Goal: Browse casually: Explore the website without a specific task or goal

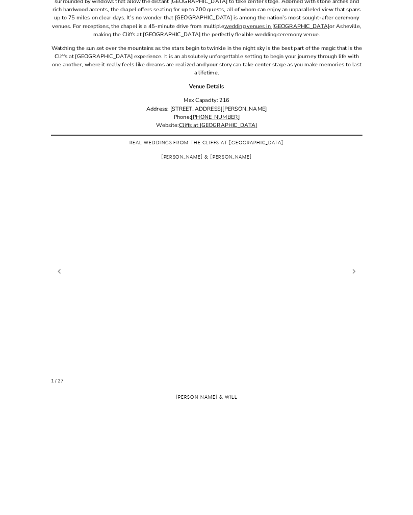
scroll to position [390, 0]
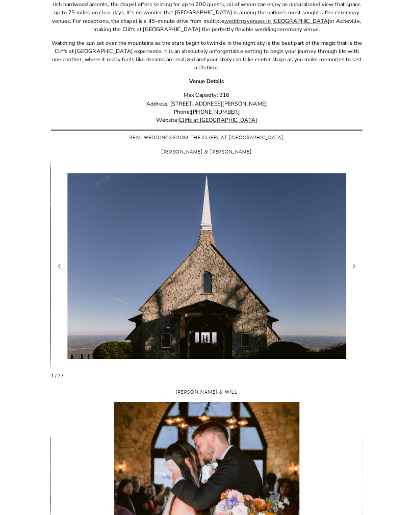
click at [297, 333] on figure "2 / 29" at bounding box center [207, 267] width 312 height 208
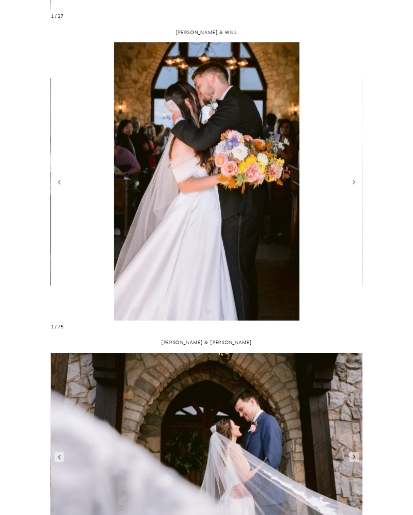
scroll to position [748, 0]
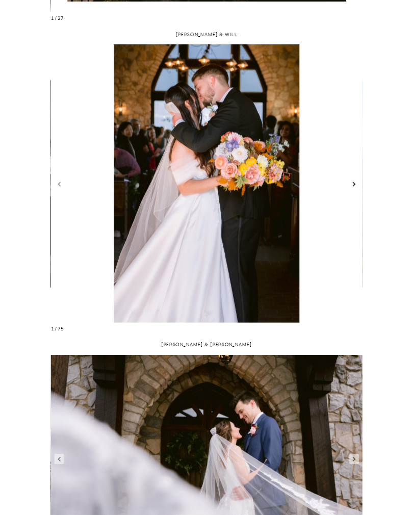
click at [355, 184] on link "Next slide" at bounding box center [355, 184] width 10 height 10
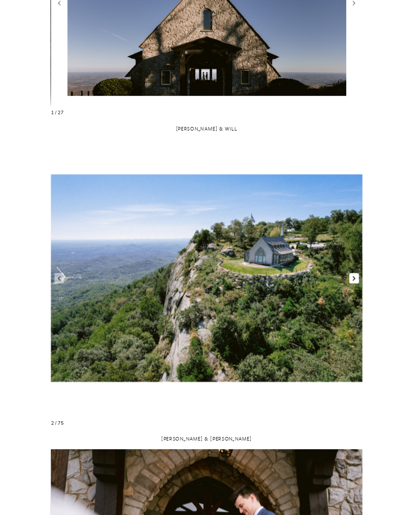
scroll to position [654, 0]
click at [357, 281] on link "Next slide" at bounding box center [355, 278] width 10 height 10
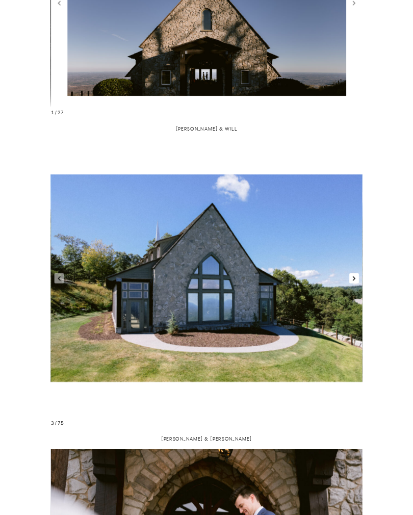
click at [353, 279] on link "Next slide" at bounding box center [355, 278] width 10 height 10
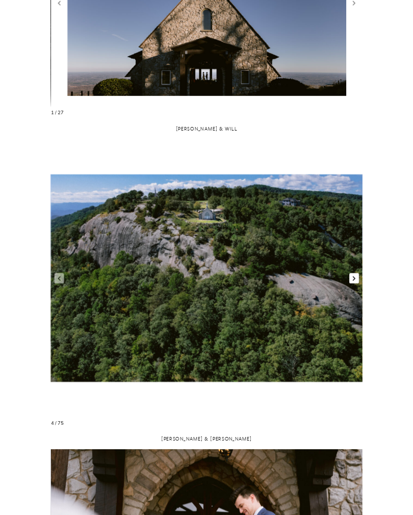
click at [352, 279] on link "Next slide" at bounding box center [355, 278] width 10 height 10
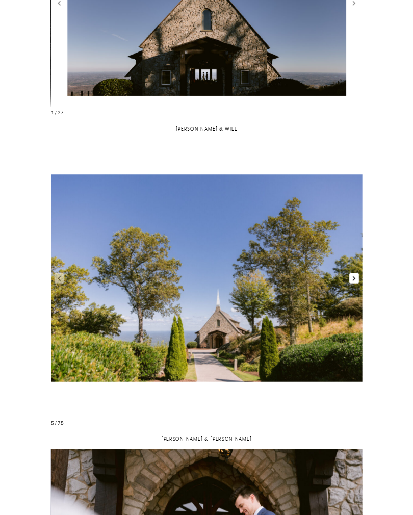
click at [351, 279] on link "Next slide" at bounding box center [355, 278] width 10 height 10
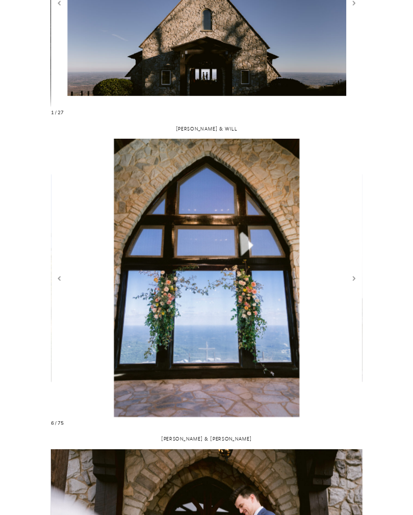
click at [349, 280] on figure "7 / 77" at bounding box center [207, 278] width 312 height 278
click at [353, 281] on link "Next slide" at bounding box center [355, 278] width 10 height 10
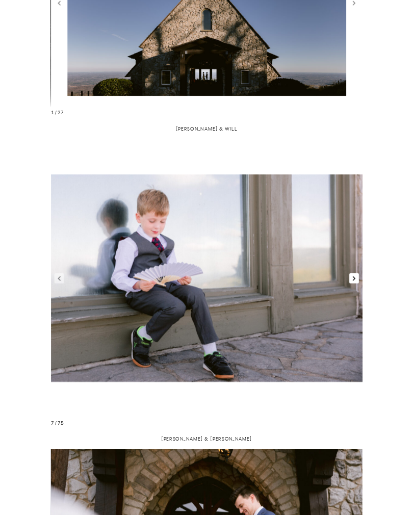
click at [353, 280] on link "Next slide" at bounding box center [355, 278] width 10 height 10
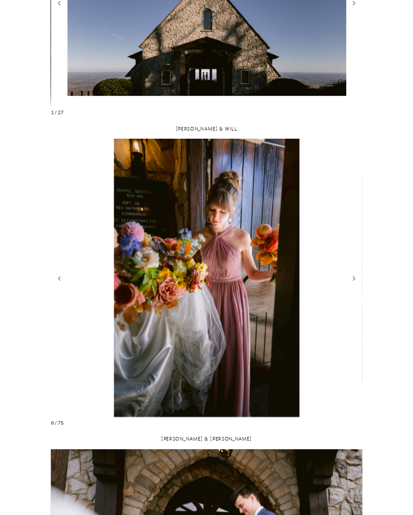
click at [355, 284] on figure "9 / 77" at bounding box center [207, 278] width 312 height 278
click at [352, 281] on link "Next slide" at bounding box center [355, 278] width 10 height 10
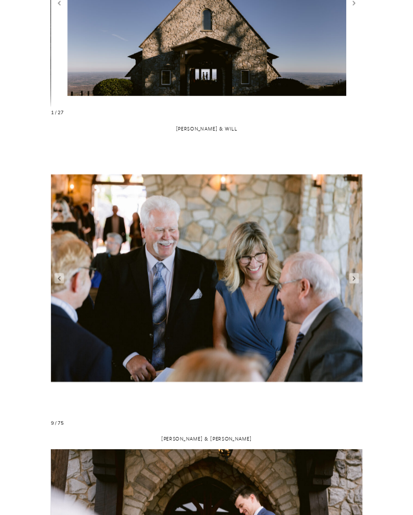
click at [356, 285] on figure "10 / 77" at bounding box center [207, 278] width 312 height 278
click at [355, 279] on link "Next slide" at bounding box center [355, 278] width 10 height 10
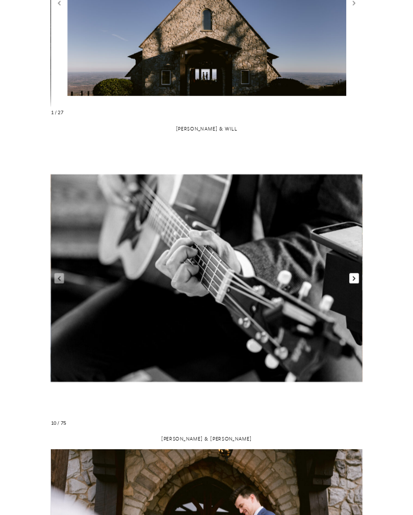
click at [357, 280] on link "Next slide" at bounding box center [355, 278] width 10 height 10
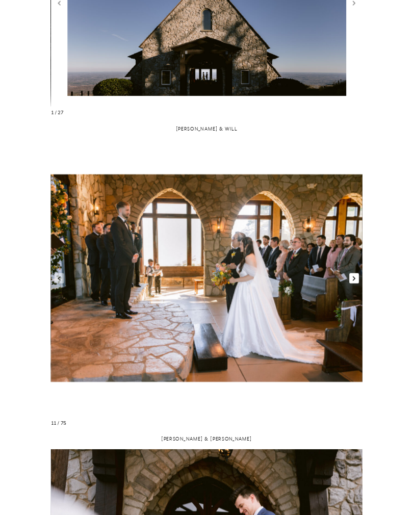
click at [354, 278] on link "Next slide" at bounding box center [355, 278] width 10 height 10
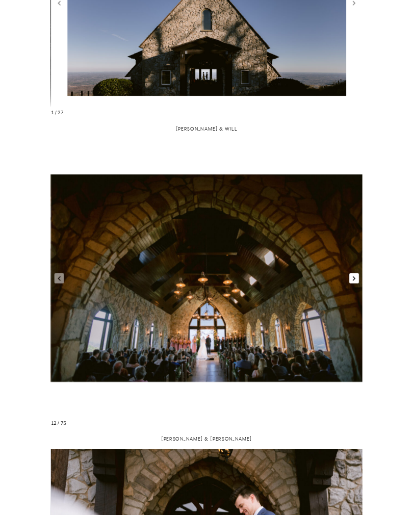
click at [354, 280] on link "Next slide" at bounding box center [355, 278] width 10 height 10
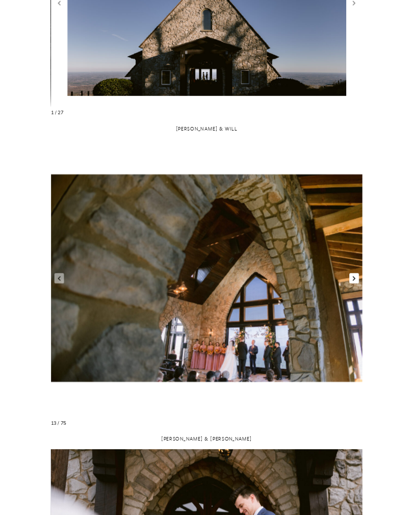
click at [355, 282] on link "Next slide" at bounding box center [355, 278] width 10 height 10
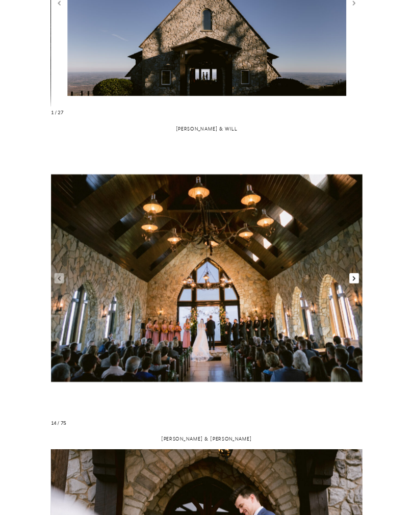
click at [355, 281] on link "Next slide" at bounding box center [355, 278] width 10 height 10
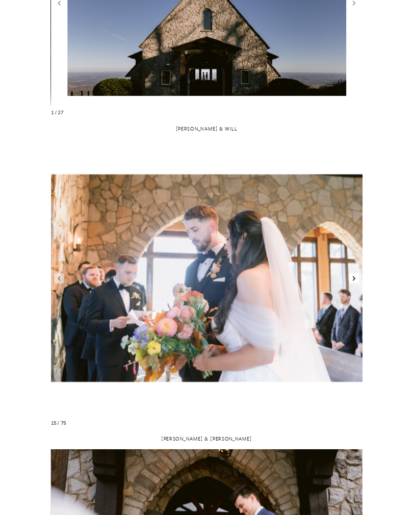
click at [354, 277] on link "Next slide" at bounding box center [355, 278] width 10 height 10
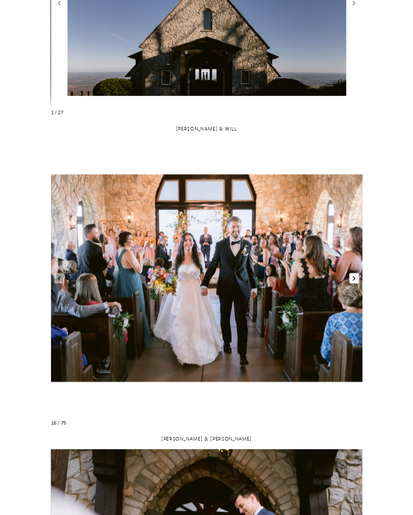
click at [357, 282] on link "Next slide" at bounding box center [355, 278] width 10 height 10
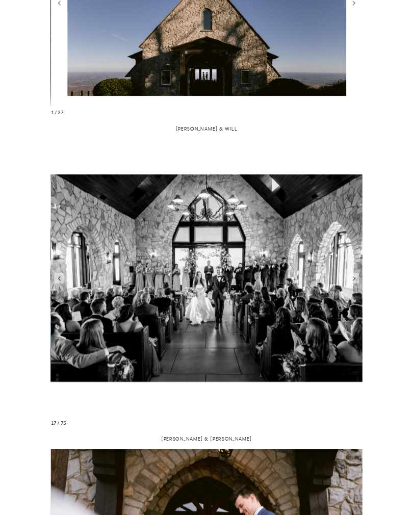
click at [353, 283] on figure "18 / 77" at bounding box center [207, 278] width 312 height 278
click at [354, 279] on link "Next slide" at bounding box center [355, 278] width 10 height 10
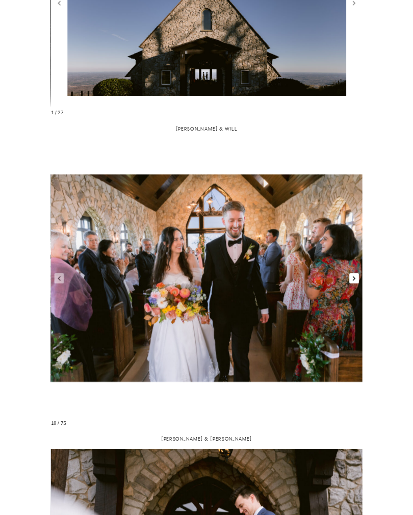
click at [354, 279] on link "Next slide" at bounding box center [355, 278] width 10 height 10
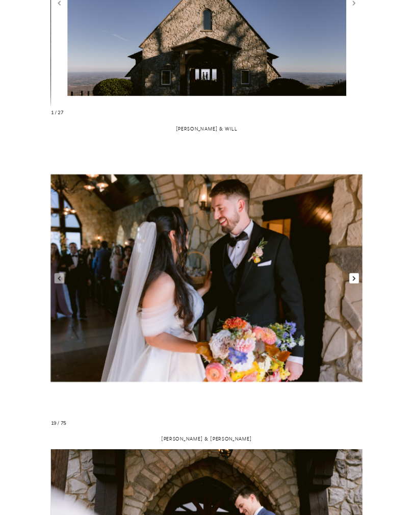
click at [356, 276] on link "Next slide" at bounding box center [355, 278] width 10 height 10
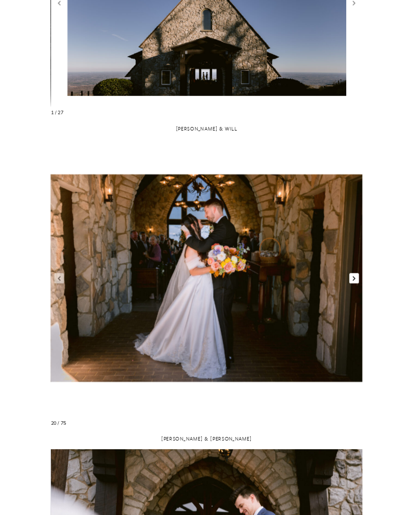
click at [353, 278] on link "Next slide" at bounding box center [355, 278] width 10 height 10
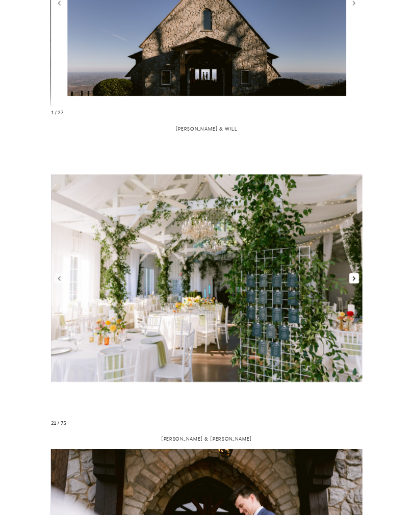
click at [355, 281] on link "Next slide" at bounding box center [355, 278] width 10 height 10
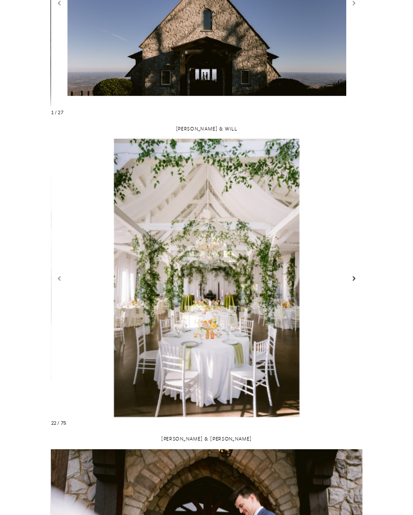
click at [355, 282] on link "Next slide" at bounding box center [355, 278] width 10 height 10
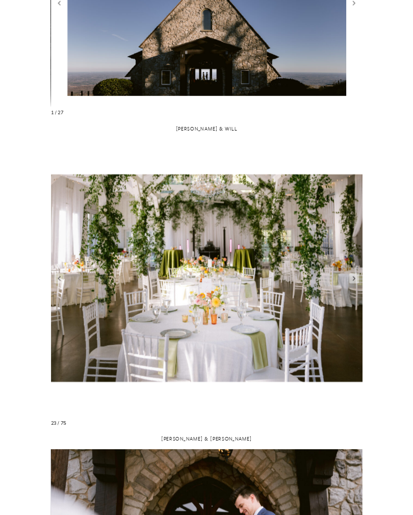
click at [357, 283] on figure "24 / 77" at bounding box center [207, 278] width 312 height 278
click at [353, 283] on figure "24 / 77" at bounding box center [207, 278] width 312 height 278
click at [354, 280] on link "Next slide" at bounding box center [355, 278] width 10 height 10
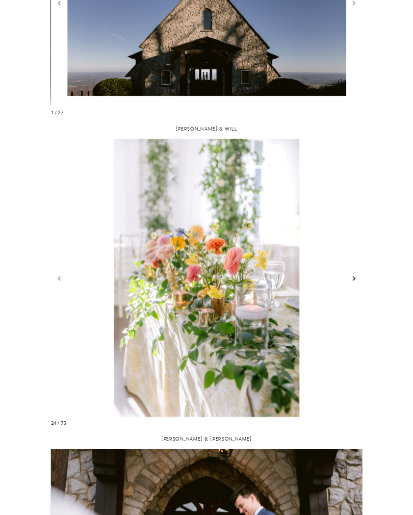
click at [355, 280] on link "Next slide" at bounding box center [355, 278] width 10 height 10
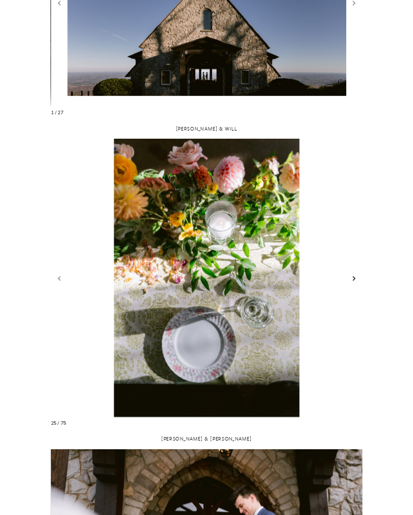
click at [354, 281] on link "Next slide" at bounding box center [355, 278] width 10 height 10
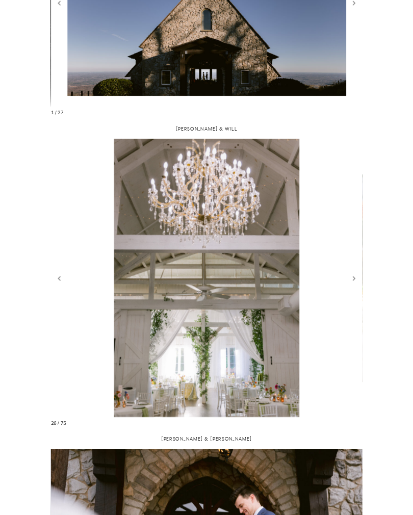
click at [356, 283] on figure "27 / 77" at bounding box center [207, 278] width 312 height 278
click at [354, 278] on link "Next slide" at bounding box center [355, 278] width 10 height 10
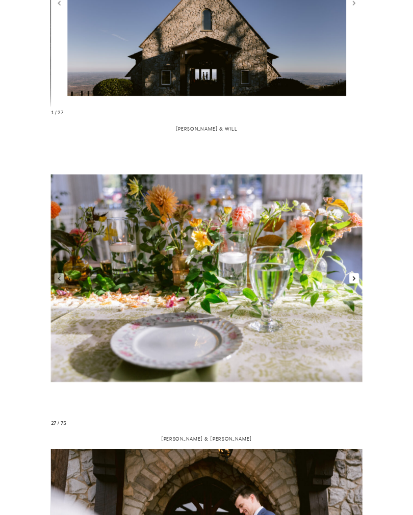
click at [355, 279] on link "Next slide" at bounding box center [355, 278] width 10 height 10
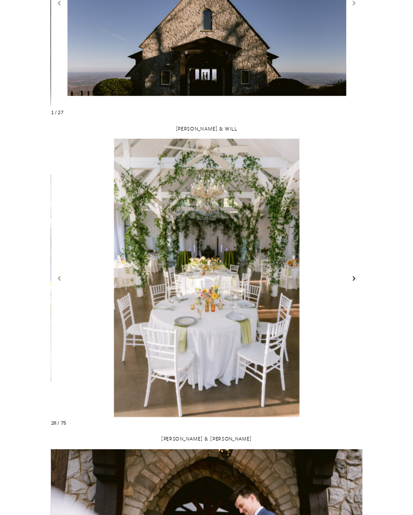
click at [356, 279] on link "Next slide" at bounding box center [355, 278] width 10 height 10
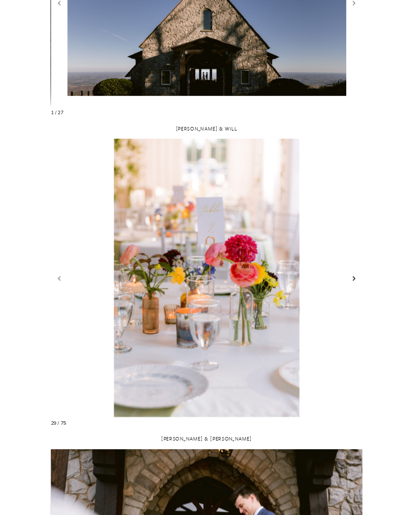
click at [355, 276] on link "Next slide" at bounding box center [355, 278] width 10 height 10
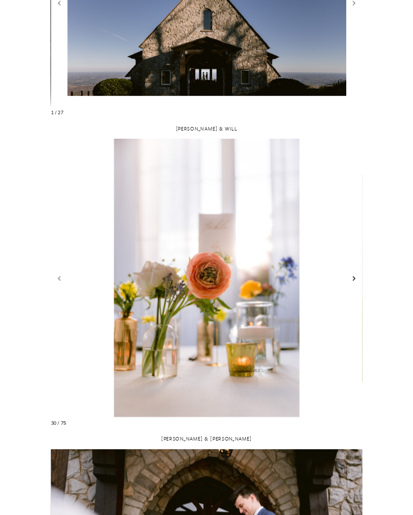
click at [354, 278] on link "Next slide" at bounding box center [355, 278] width 10 height 10
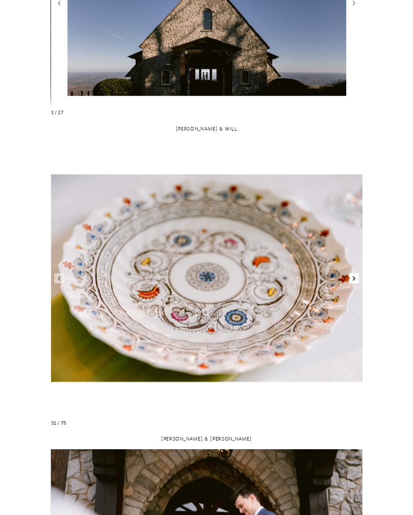
click at [353, 283] on link "Next slide" at bounding box center [355, 278] width 10 height 10
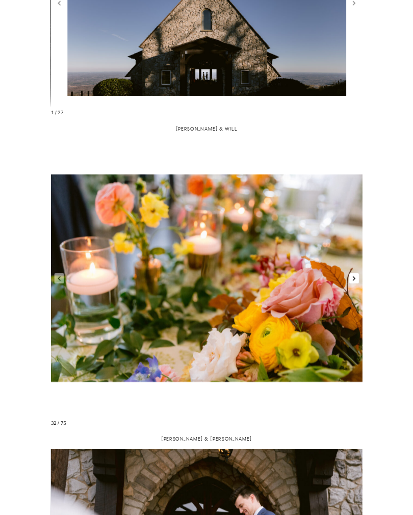
click at [352, 277] on link "Next slide" at bounding box center [355, 278] width 10 height 10
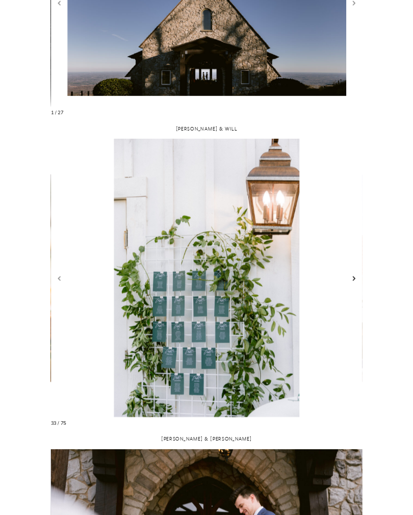
click at [354, 280] on link "Next slide" at bounding box center [355, 278] width 10 height 10
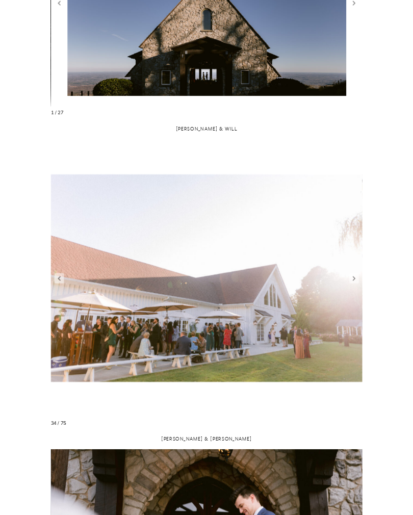
click at [361, 283] on figure "35 / 77" at bounding box center [207, 278] width 312 height 278
click at [352, 277] on link "Next slide" at bounding box center [355, 278] width 10 height 10
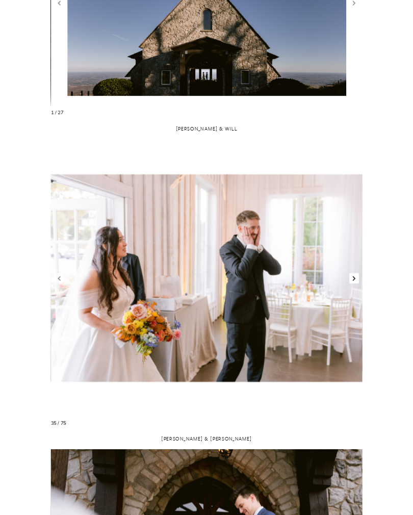
click at [355, 274] on link "Next slide" at bounding box center [355, 278] width 10 height 10
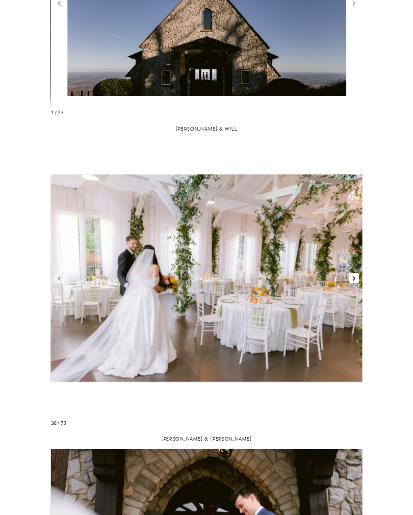
click at [352, 277] on link "Next slide" at bounding box center [355, 278] width 10 height 10
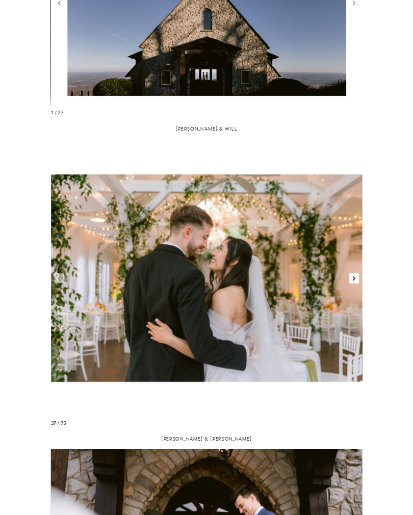
click at [354, 280] on link "Next slide" at bounding box center [355, 278] width 10 height 10
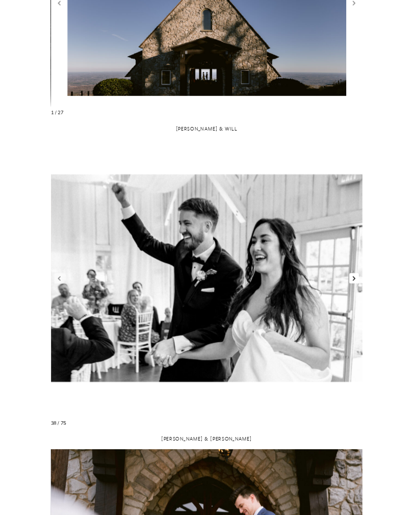
click at [354, 280] on link "Next slide" at bounding box center [355, 278] width 10 height 10
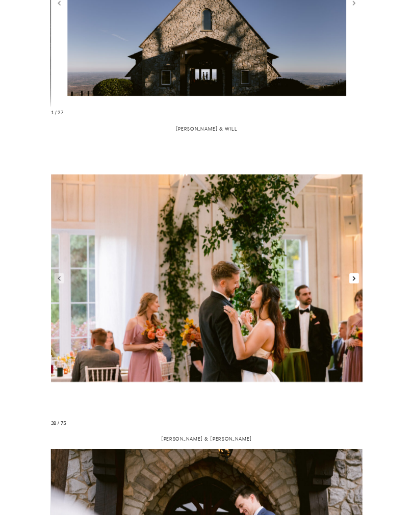
click at [352, 282] on link "Next slide" at bounding box center [355, 278] width 10 height 10
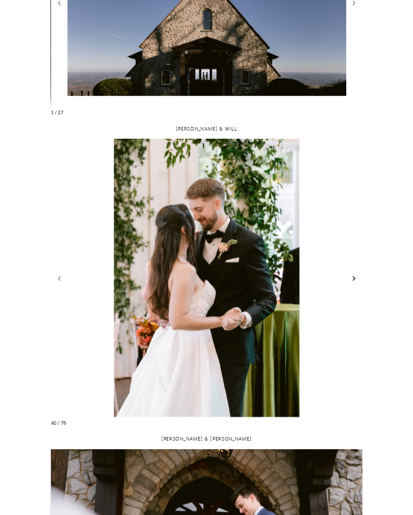
click at [351, 280] on link "Next slide" at bounding box center [355, 278] width 10 height 10
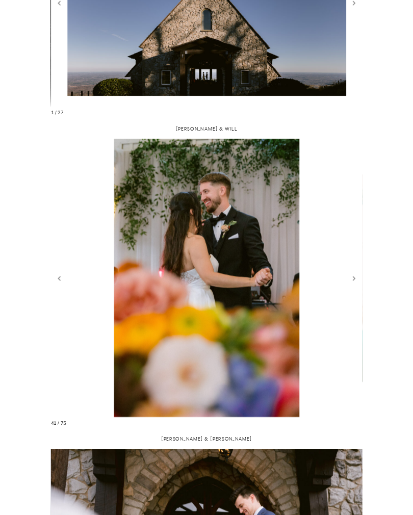
click at [348, 281] on figure "42 / 77" at bounding box center [207, 278] width 312 height 278
click at [354, 280] on link "Next slide" at bounding box center [355, 278] width 10 height 10
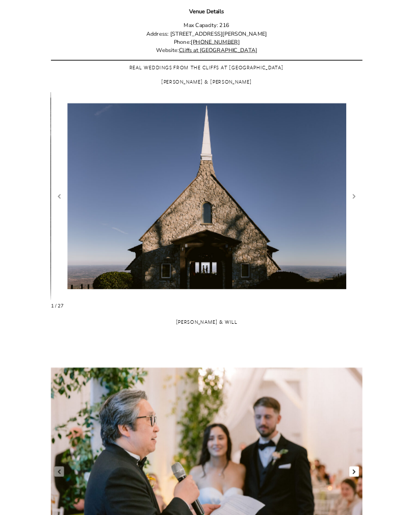
scroll to position [454, 0]
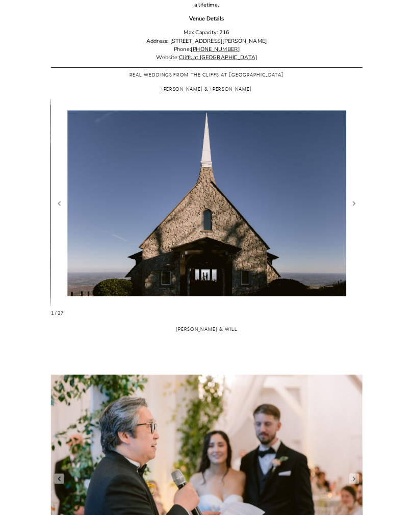
click at [356, 211] on figure "2 / 29" at bounding box center [207, 204] width 312 height 208
click at [356, 203] on link "Next slide" at bounding box center [355, 203] width 10 height 10
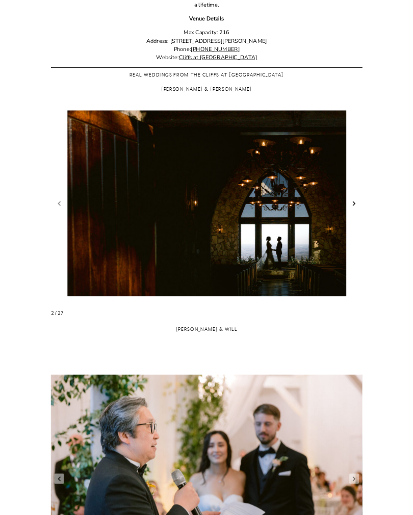
click at [357, 205] on link "Next slide" at bounding box center [355, 203] width 10 height 10
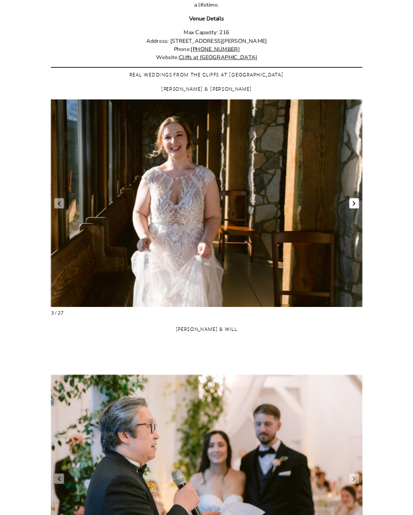
click at [354, 205] on link "Next slide" at bounding box center [355, 203] width 10 height 10
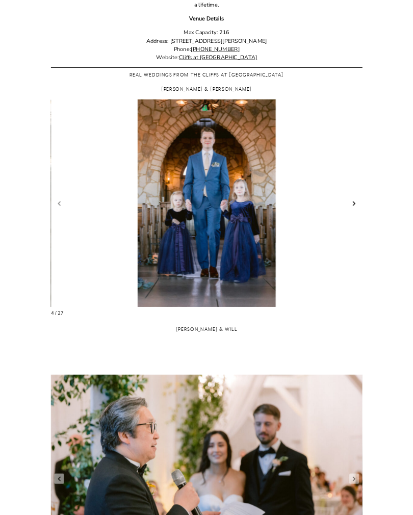
click at [353, 207] on link "Next slide" at bounding box center [355, 203] width 10 height 10
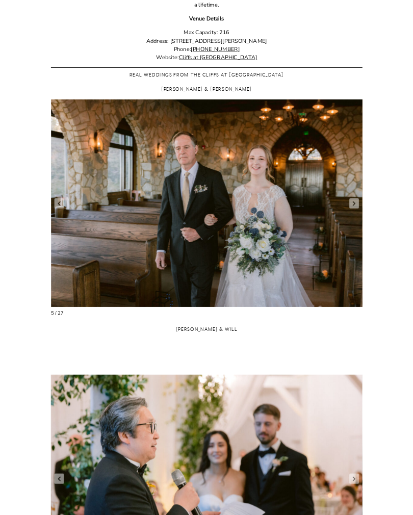
click at [354, 208] on figure "6 / 29" at bounding box center [207, 204] width 312 height 208
click at [354, 205] on link "Next slide" at bounding box center [355, 203] width 10 height 10
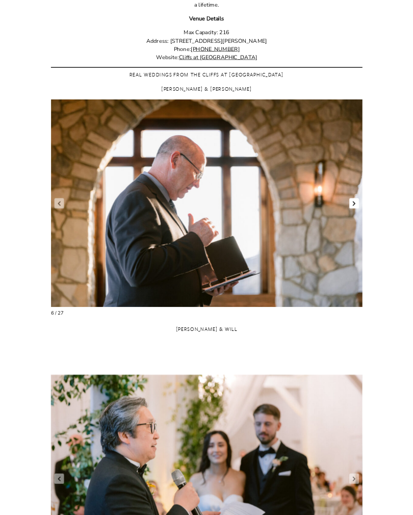
click at [355, 205] on link "Next slide" at bounding box center [355, 203] width 10 height 10
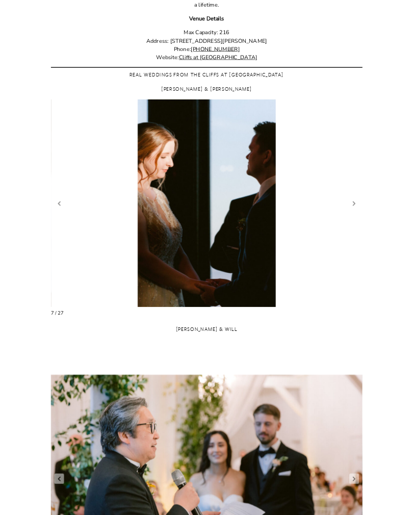
click at [354, 208] on figure "8 / 29" at bounding box center [207, 204] width 312 height 208
click at [354, 207] on link "Next slide" at bounding box center [355, 203] width 10 height 10
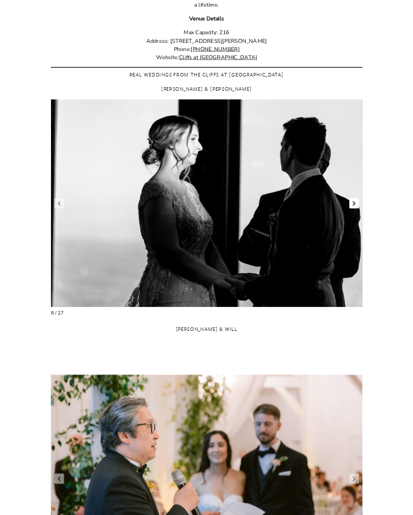
click at [359, 204] on link "Next slide" at bounding box center [355, 203] width 10 height 10
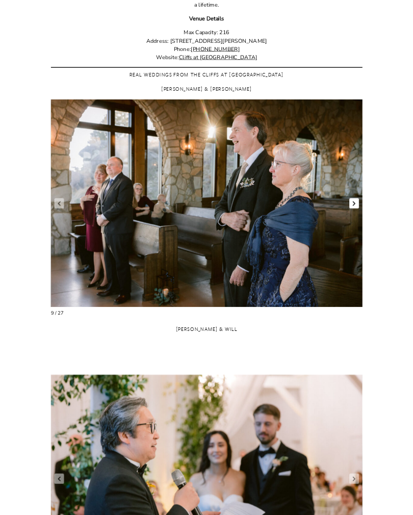
click at [356, 204] on link "Next slide" at bounding box center [355, 203] width 10 height 10
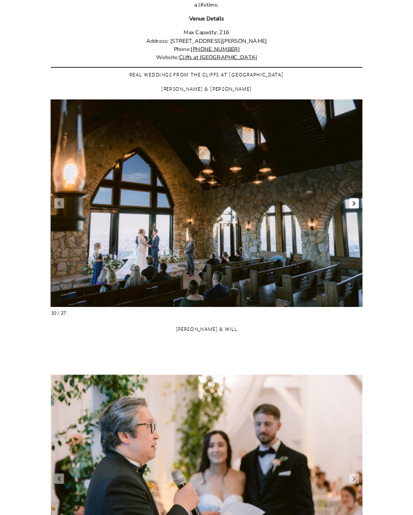
click at [359, 206] on link "Next slide" at bounding box center [355, 203] width 10 height 10
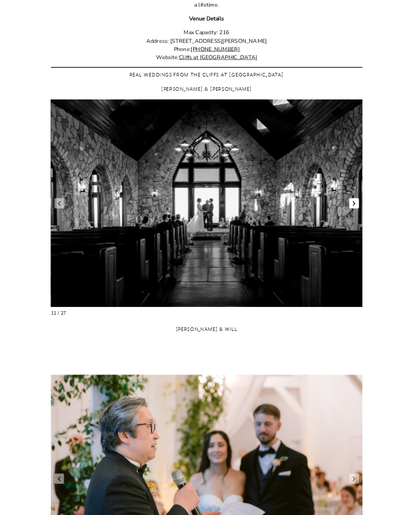
click at [355, 206] on link "Next slide" at bounding box center [355, 203] width 10 height 10
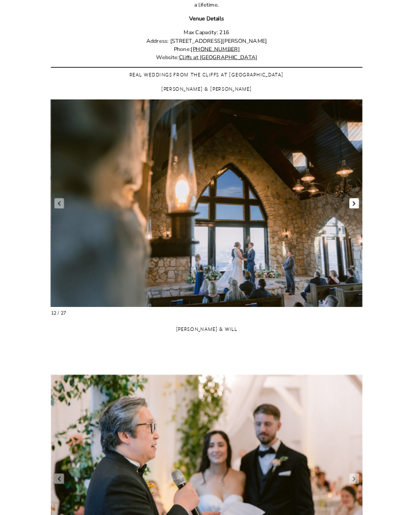
click at [359, 207] on link "Next slide" at bounding box center [355, 203] width 10 height 10
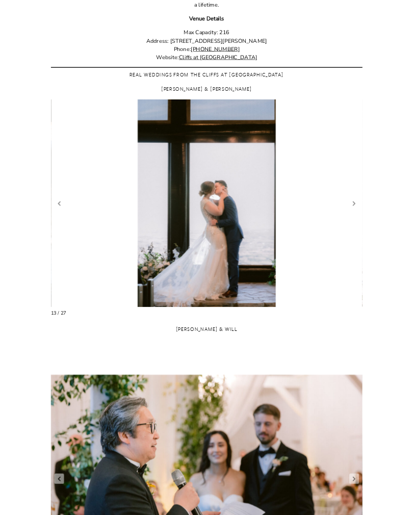
click at [360, 206] on figure "14 / 29" at bounding box center [207, 204] width 312 height 208
click at [358, 207] on link "Next slide" at bounding box center [355, 203] width 10 height 10
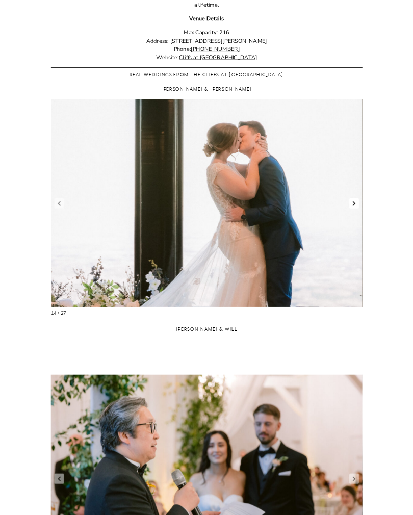
click at [357, 207] on link "Next slide" at bounding box center [355, 203] width 10 height 10
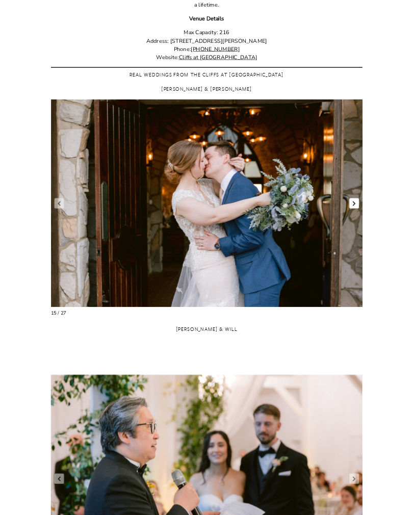
click at [356, 203] on link "Next slide" at bounding box center [355, 203] width 10 height 10
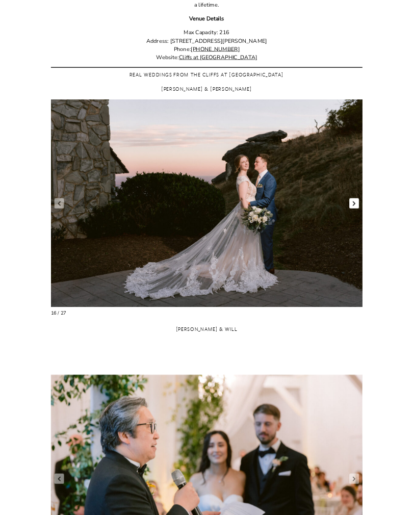
click at [356, 206] on link "Next slide" at bounding box center [355, 203] width 10 height 10
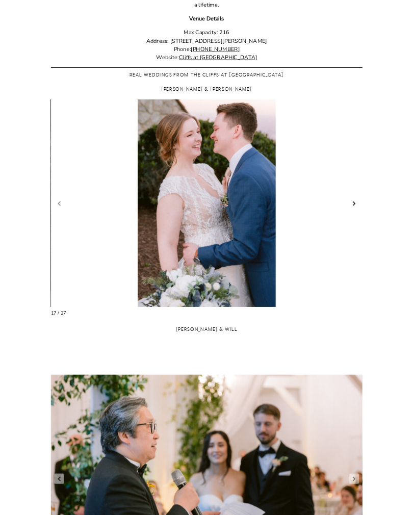
click at [358, 204] on link "Next slide" at bounding box center [355, 203] width 10 height 10
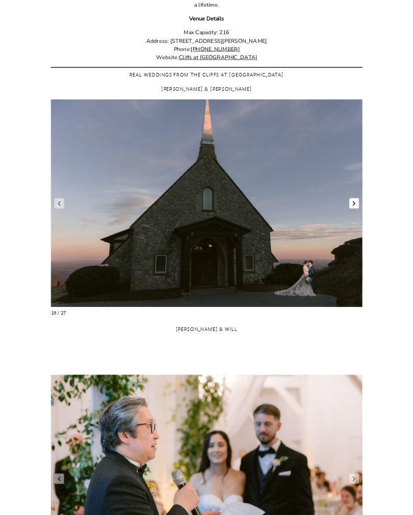
click at [356, 208] on link "Next slide" at bounding box center [355, 203] width 10 height 10
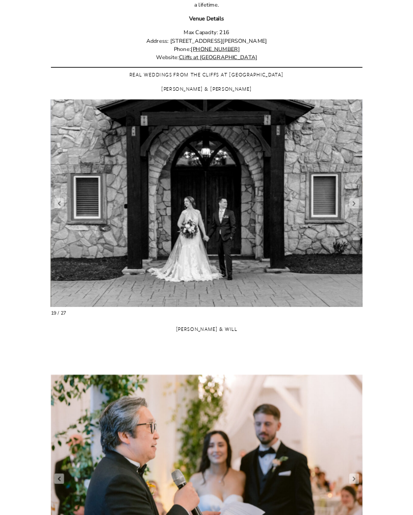
click at [356, 208] on figure "20 / 29" at bounding box center [207, 204] width 312 height 208
click at [354, 207] on link "Next slide" at bounding box center [355, 203] width 10 height 10
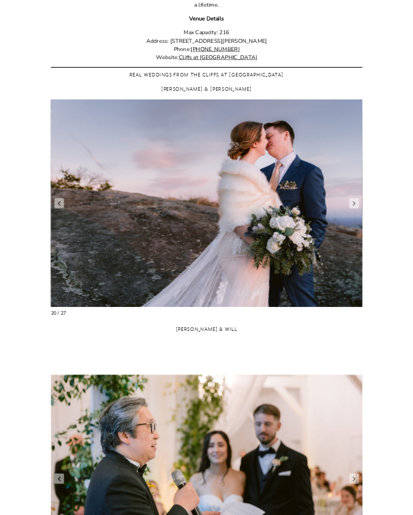
click at [358, 209] on figure "21 / 29" at bounding box center [207, 204] width 312 height 208
click at [353, 204] on link "Next slide" at bounding box center [355, 203] width 10 height 10
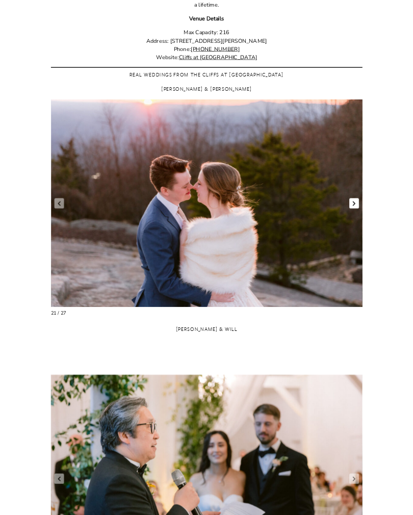
click at [355, 206] on link "Next slide" at bounding box center [355, 203] width 10 height 10
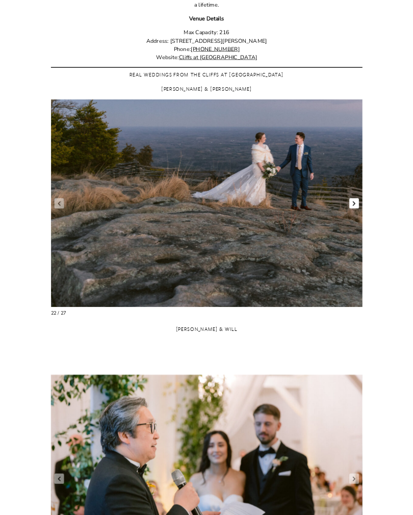
click at [358, 206] on link "Next slide" at bounding box center [355, 203] width 10 height 10
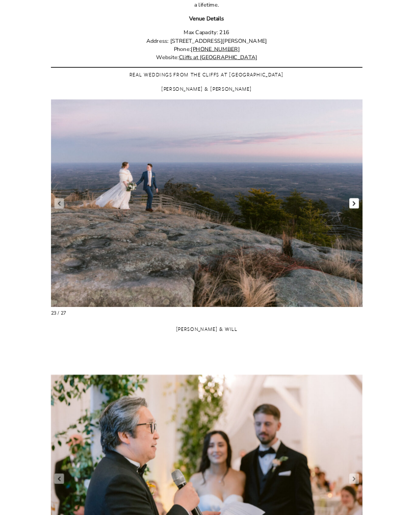
click at [358, 208] on link "Next slide" at bounding box center [355, 203] width 10 height 10
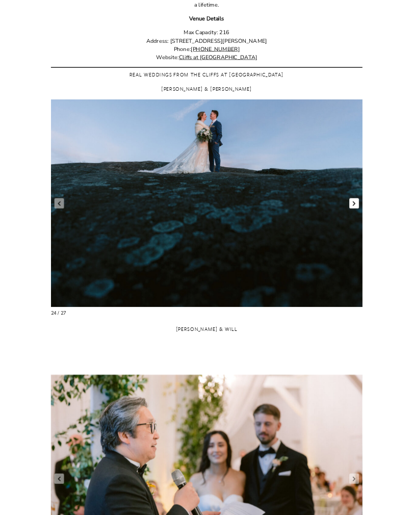
click at [355, 207] on link "Next slide" at bounding box center [355, 203] width 10 height 10
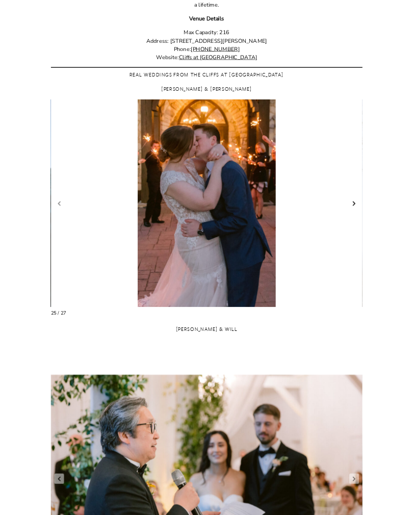
click at [357, 205] on link "Next slide" at bounding box center [355, 203] width 10 height 10
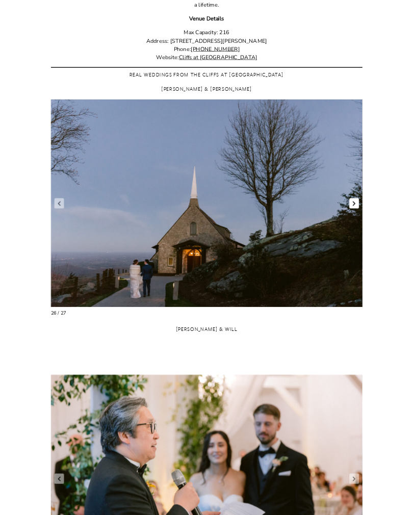
click at [353, 205] on link "Next slide" at bounding box center [355, 203] width 10 height 10
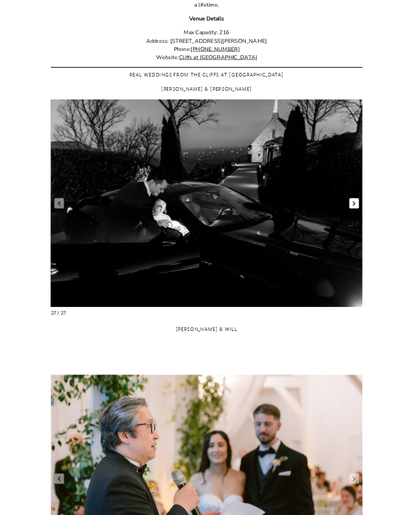
click at [353, 204] on link "Next slide" at bounding box center [355, 203] width 10 height 10
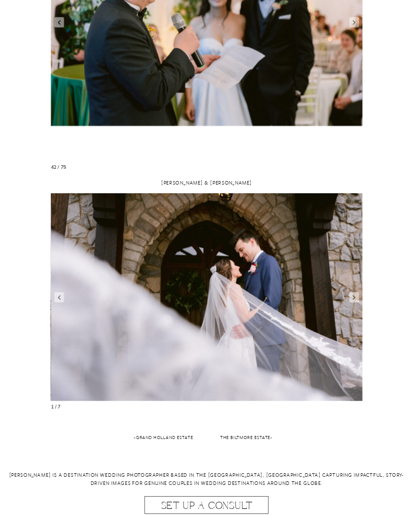
scroll to position [910, 0]
click at [353, 298] on link "Next slide" at bounding box center [355, 297] width 10 height 10
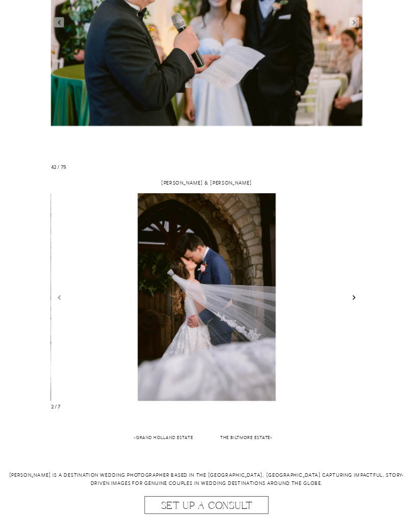
click at [356, 300] on link "Next slide" at bounding box center [355, 297] width 10 height 10
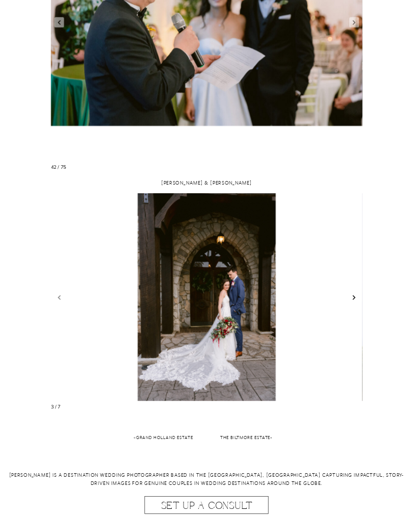
click at [354, 299] on link "Next slide" at bounding box center [355, 297] width 10 height 10
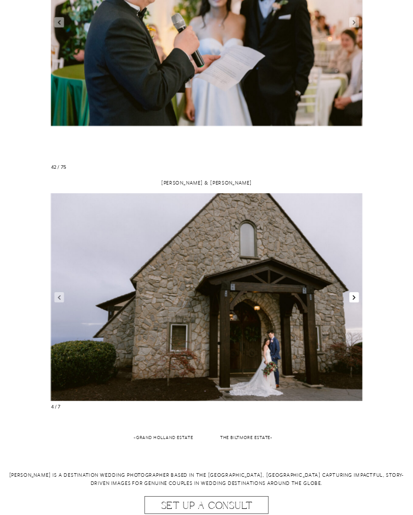
click at [354, 297] on link "Next slide" at bounding box center [355, 297] width 10 height 10
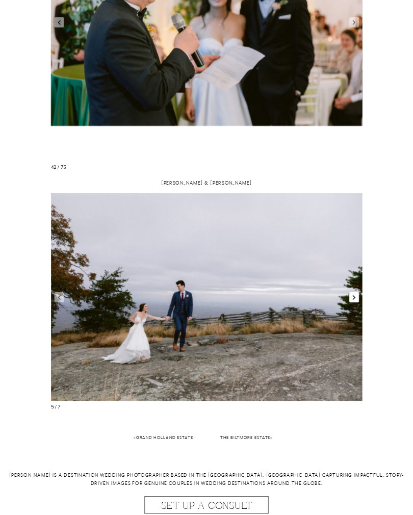
click at [357, 299] on link "Next slide" at bounding box center [355, 297] width 10 height 10
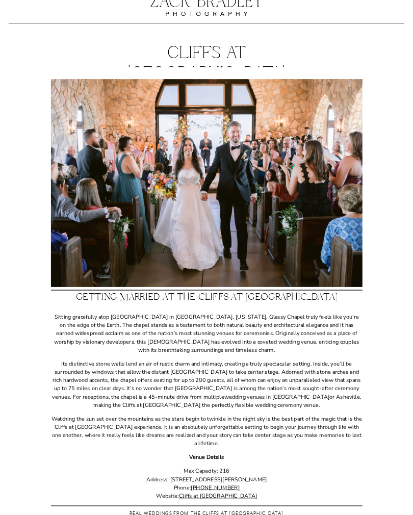
scroll to position [0, 0]
